Goal: Check status: Check status

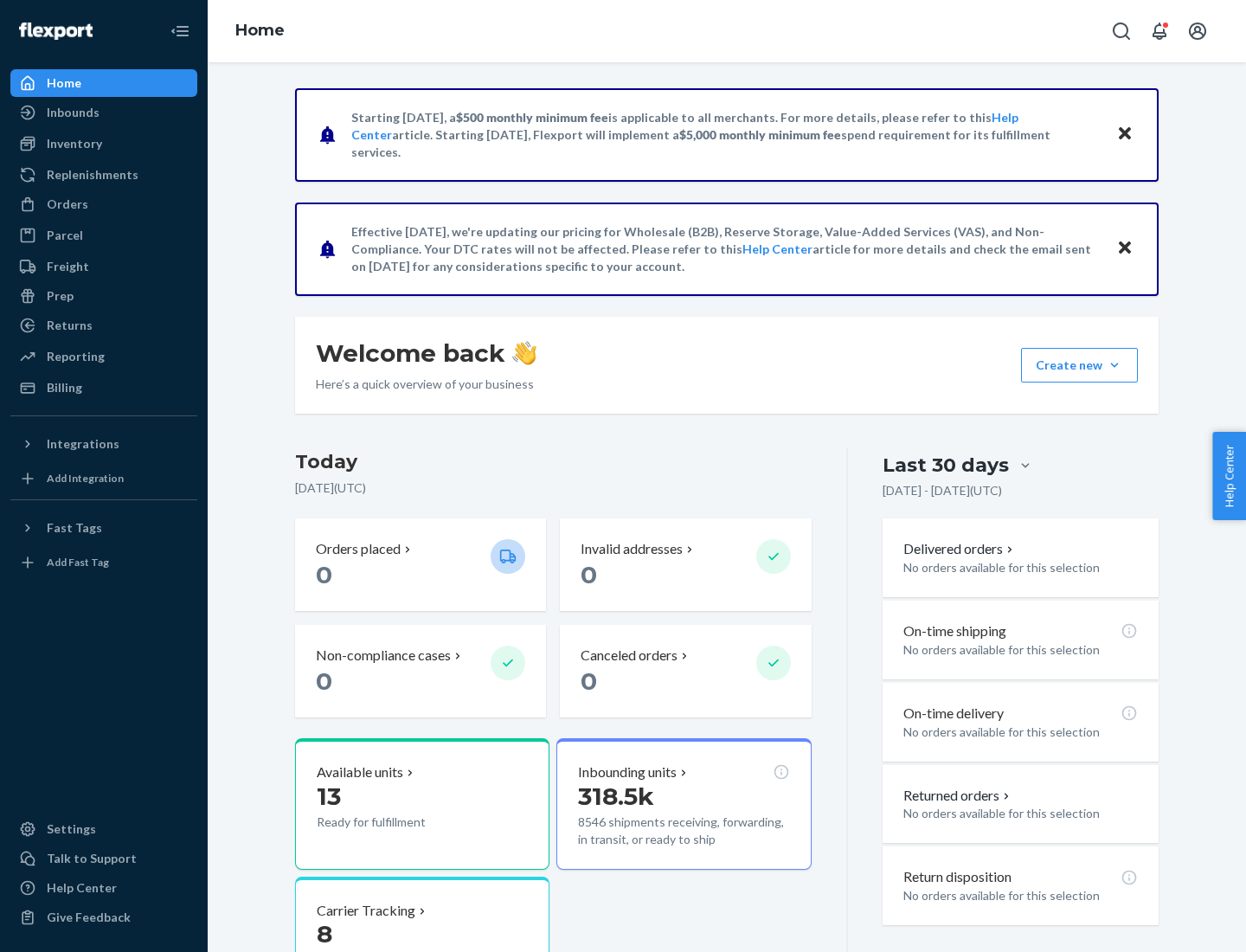
click at [1115, 365] on button "Create new Create new inbound Create new order Create new product" at bounding box center [1079, 365] width 117 height 35
click at [59, 295] on div "Prep" at bounding box center [60, 295] width 27 height 17
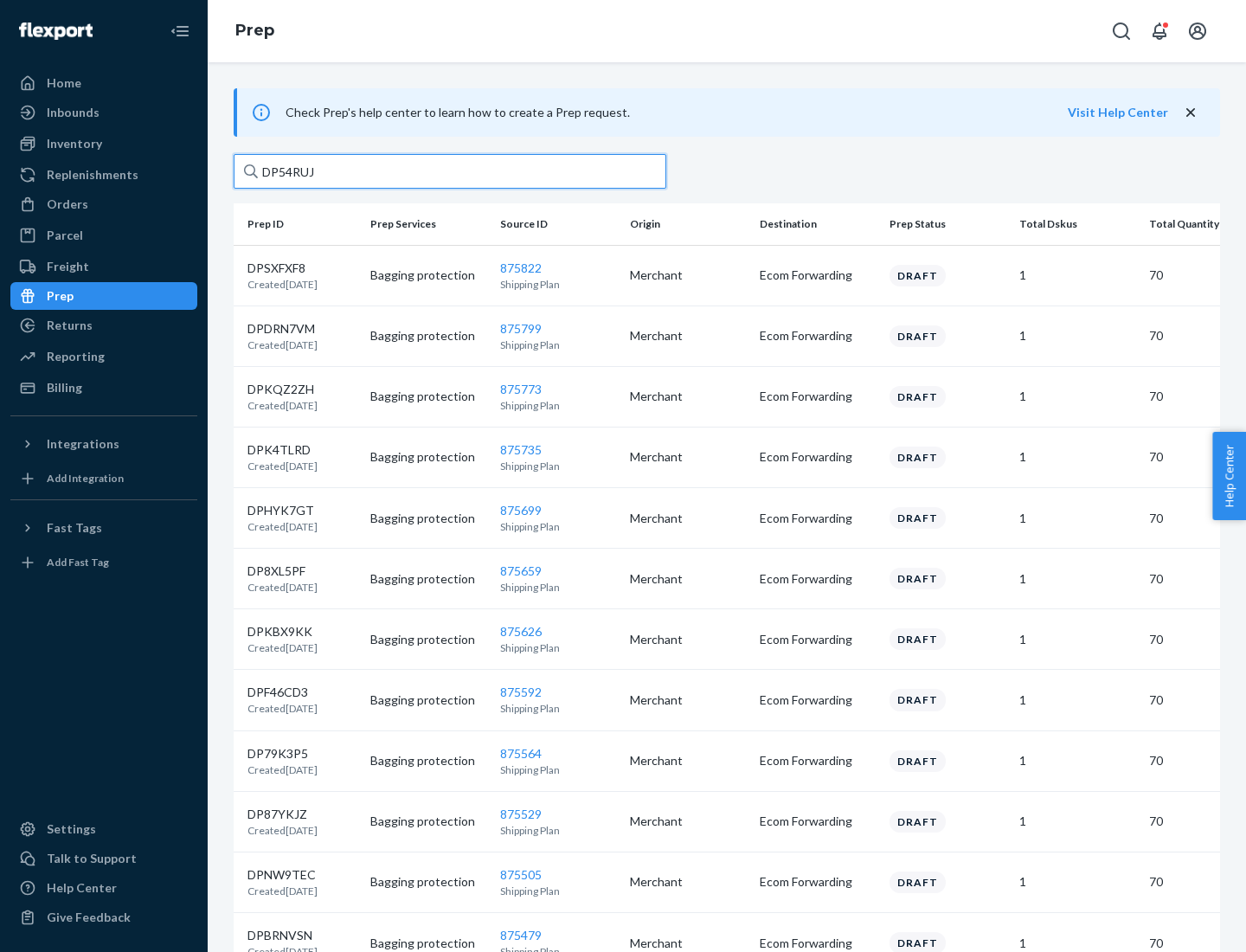
type input "DP54RUJL"
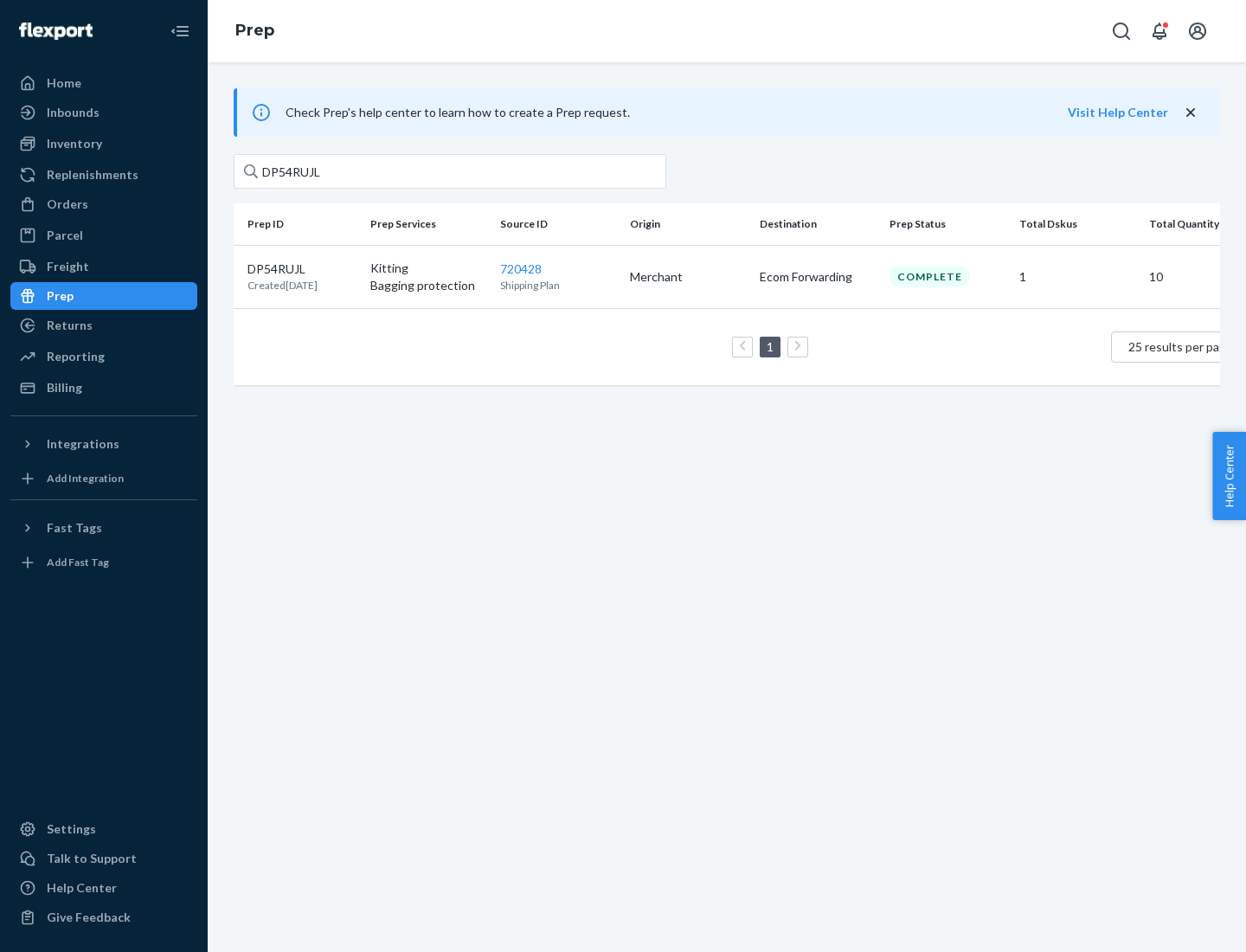
click at [302, 267] on p "DP54RUJL" at bounding box center [282, 269] width 70 height 17
